Goal: Transaction & Acquisition: Purchase product/service

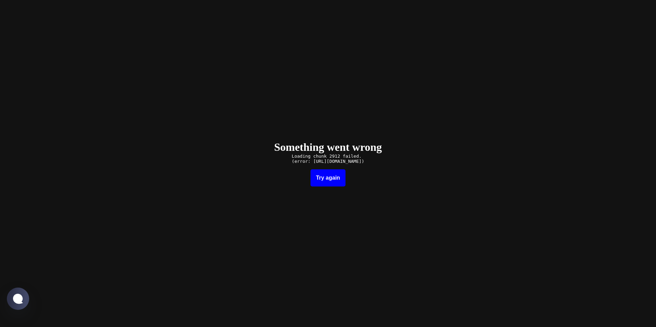
click at [327, 177] on button "Try again" at bounding box center [328, 178] width 35 height 17
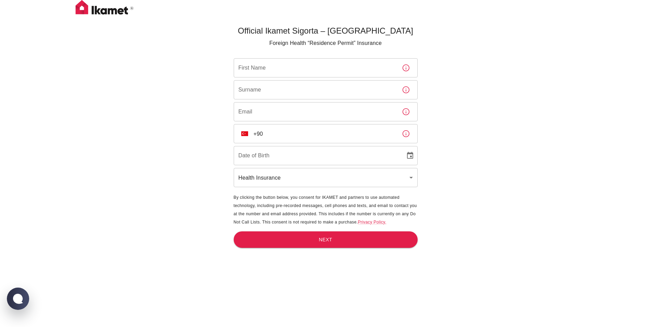
click at [252, 135] on div "​ TR +90 ​" at bounding box center [326, 133] width 184 height 19
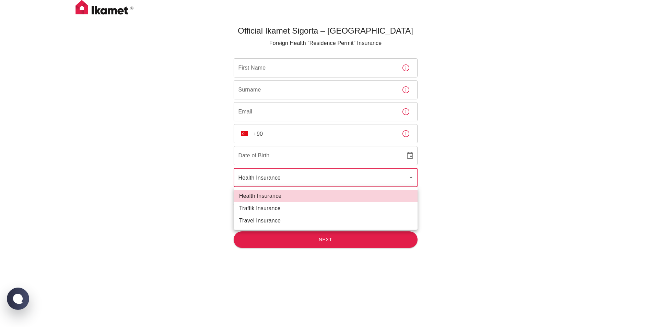
click at [265, 183] on body "Official Ikamet Sigorta – [DEMOGRAPHIC_DATA] Foreign Health “Residence Permit” …" at bounding box center [328, 175] width 656 height 350
click at [265, 183] on div at bounding box center [328, 163] width 656 height 327
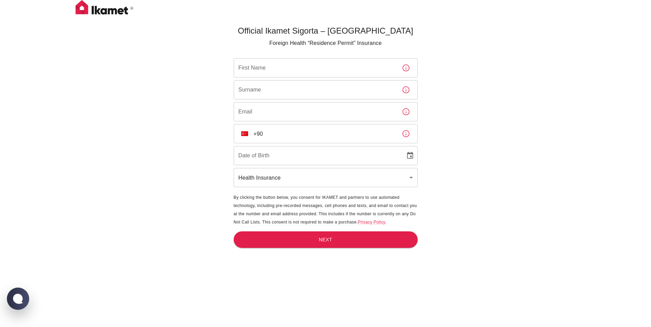
click at [253, 206] on span "By clicking the button below, you consent for IKAMET and partners to use automa…" at bounding box center [325, 210] width 183 height 30
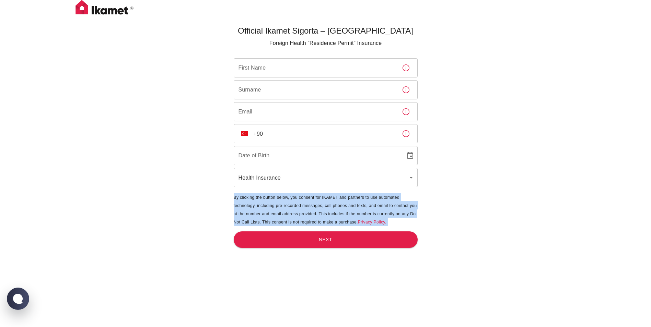
click at [253, 206] on span "By clicking the button below, you consent for IKAMET and partners to use automa…" at bounding box center [325, 210] width 183 height 30
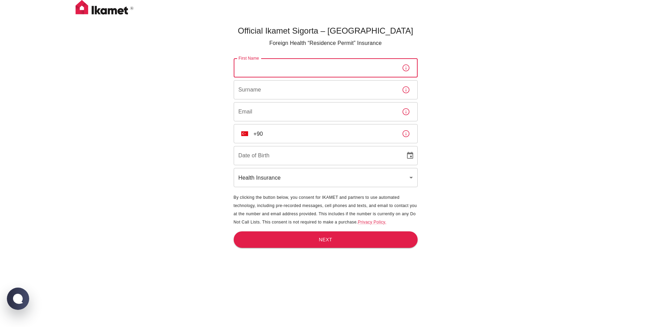
click at [247, 68] on input "First Name" at bounding box center [315, 67] width 163 height 19
click at [164, 133] on div "Official Ikamet Sigorta – [DEMOGRAPHIC_DATA] Foreign Health “Residence Permit” …" at bounding box center [325, 175] width 651 height 350
click at [263, 69] on input "First Name" at bounding box center [315, 67] width 163 height 19
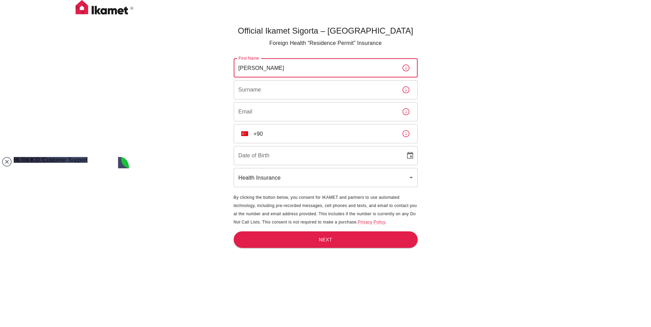
type input "[PERSON_NAME]"
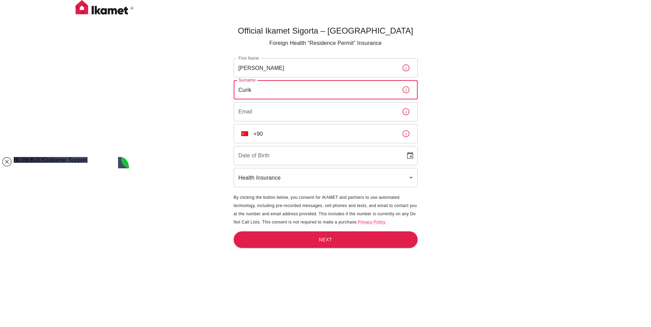
type input "Curik"
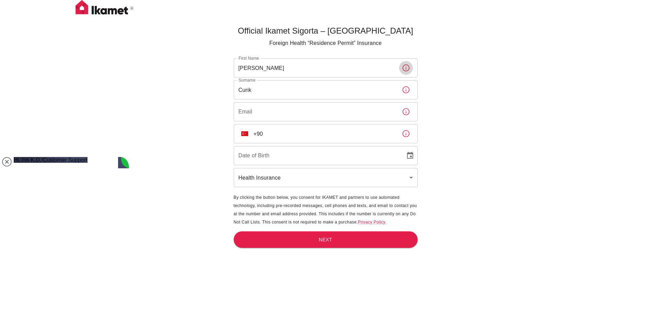
click at [406, 68] on icon "button" at bounding box center [406, 68] width 7 height 7
click at [263, 107] on input "Email" at bounding box center [315, 111] width 163 height 19
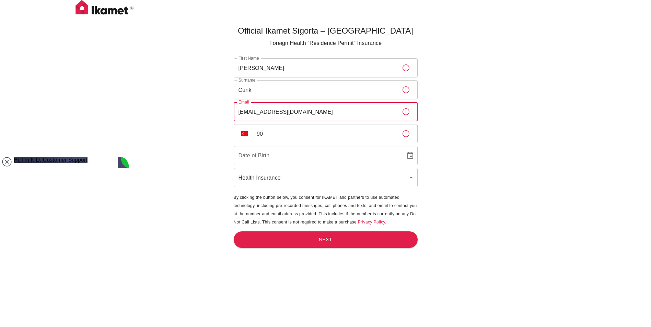
type input "[EMAIL_ADDRESS][DOMAIN_NAME]"
click at [241, 132] on img "Select country" at bounding box center [244, 133] width 7 height 5
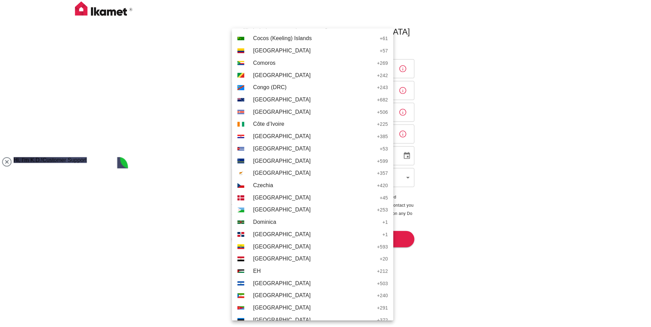
scroll to position [630, 0]
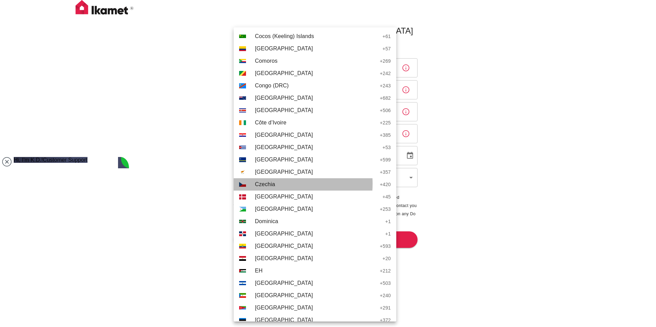
click at [267, 184] on span "Czechia" at bounding box center [315, 185] width 121 height 8
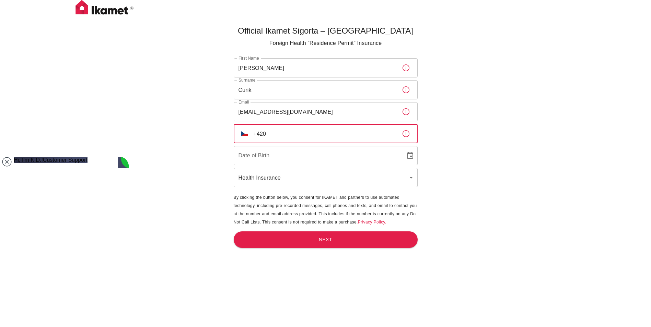
click at [308, 137] on input "+420" at bounding box center [325, 133] width 143 height 19
type input "[PHONE_NUMBER]"
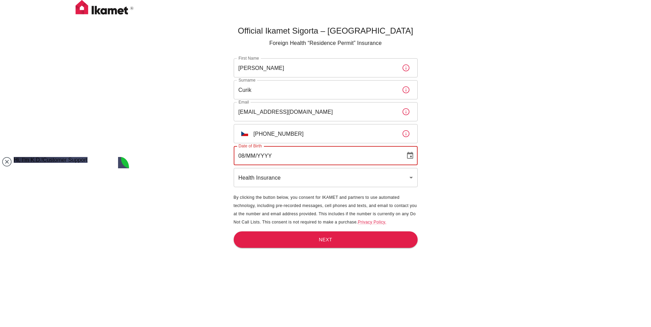
click at [259, 157] on input "08/MM/YYYY" at bounding box center [317, 155] width 167 height 19
click at [252, 157] on input "08/MM/YYYY" at bounding box center [317, 155] width 167 height 19
type input "[DATE]"
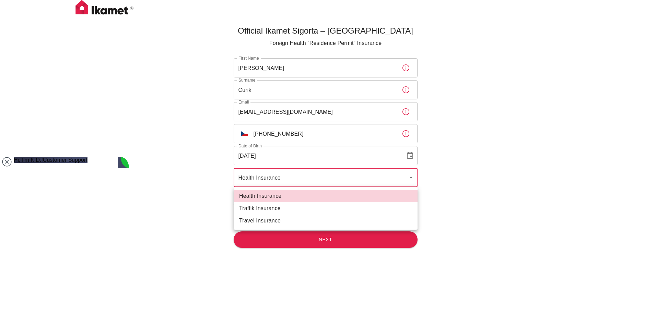
click at [259, 177] on body "Official Ikamet Sigorta – [DEMOGRAPHIC_DATA] Foreign Health “Residence Permit” …" at bounding box center [328, 175] width 656 height 350
click at [259, 177] on div at bounding box center [328, 163] width 656 height 327
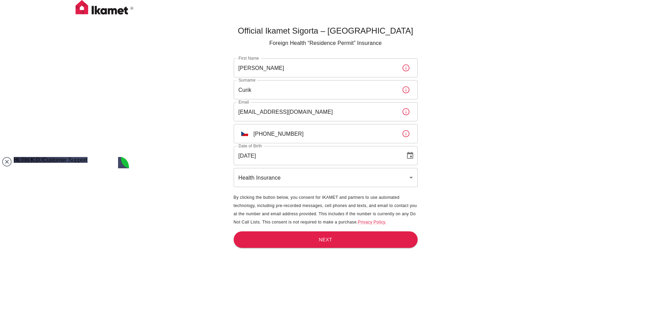
click at [290, 251] on main "Official Ikamet Sigorta – [DEMOGRAPHIC_DATA] Foreign Health “Residence Permit” …" at bounding box center [325, 186] width 189 height 327
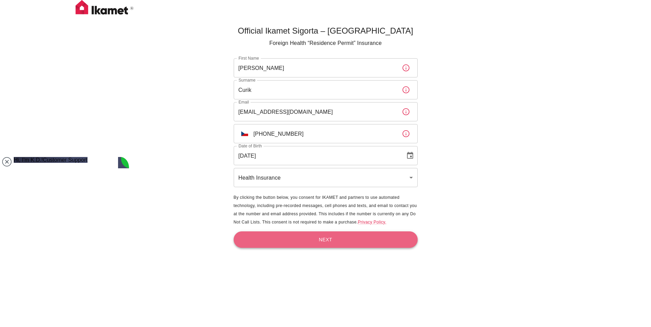
click at [279, 239] on button "Next" at bounding box center [326, 240] width 184 height 17
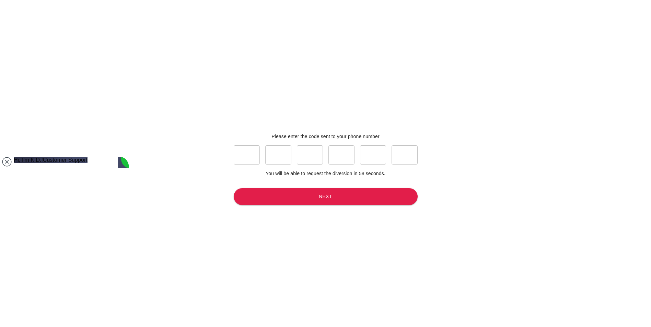
click at [229, 152] on div "Please enter the code sent to your phone number ​ ​ ​ ​ ​ ​ You will be able to…" at bounding box center [326, 171] width 206 height 333
click at [248, 156] on input "text" at bounding box center [247, 155] width 26 height 19
type input "6"
type input "7"
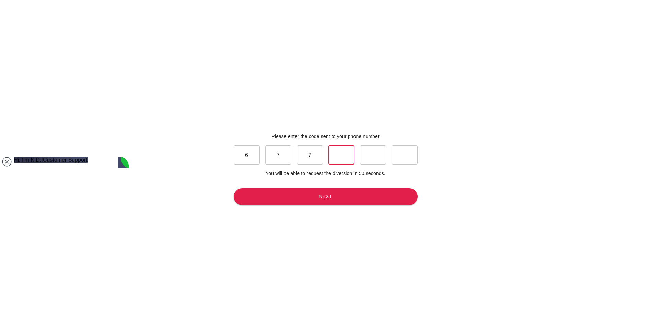
type input "1"
type input "5"
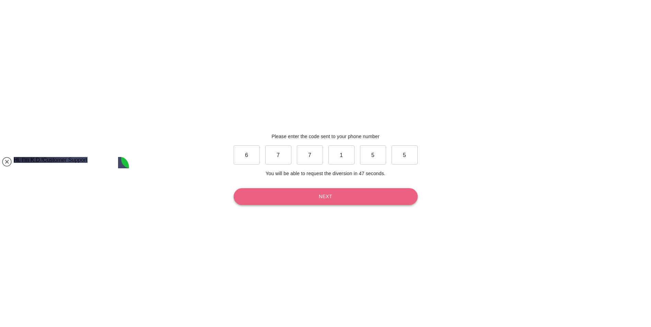
click at [310, 203] on button "Next" at bounding box center [326, 196] width 184 height 17
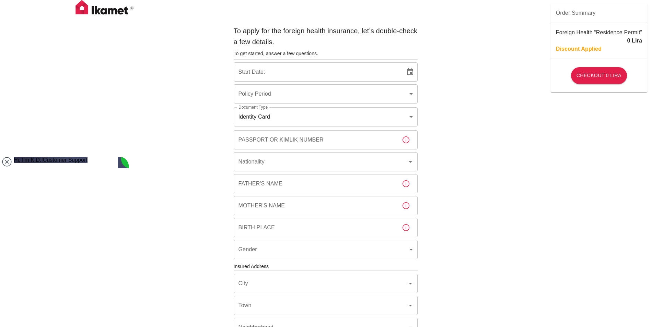
type input "b7343ef8-d55e-4554-96a8-76e30347e985"
type input "[DATE]"
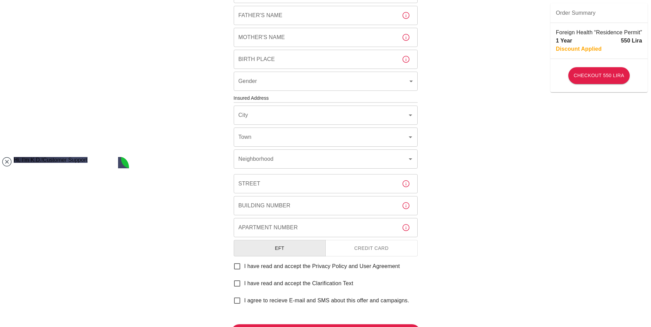
scroll to position [168, 0]
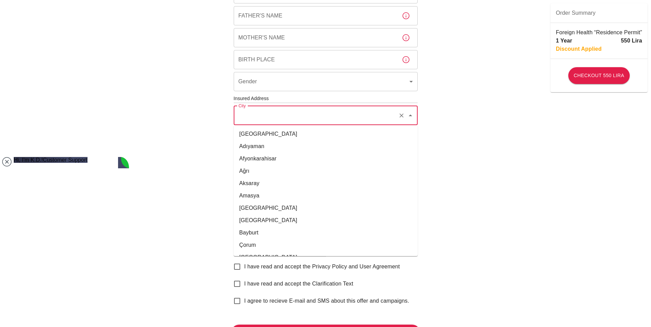
click at [257, 117] on input "City" at bounding box center [316, 115] width 159 height 13
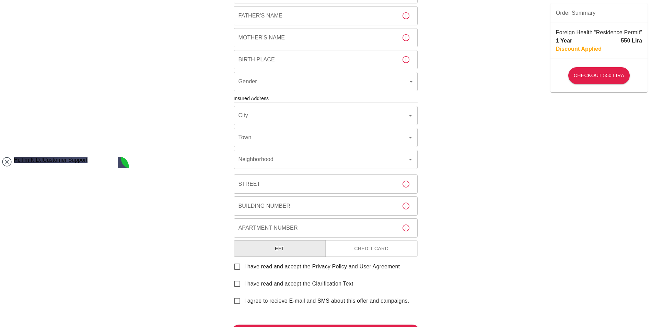
click at [175, 115] on div "To apply for the foreign health insurance, let’s double-check a few details. To…" at bounding box center [325, 98] width 651 height 532
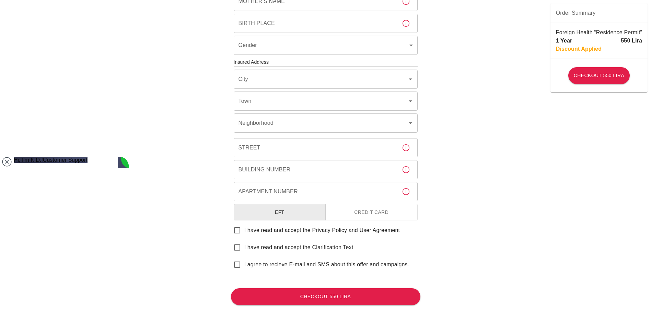
scroll to position [0, 0]
